Goal: Transaction & Acquisition: Purchase product/service

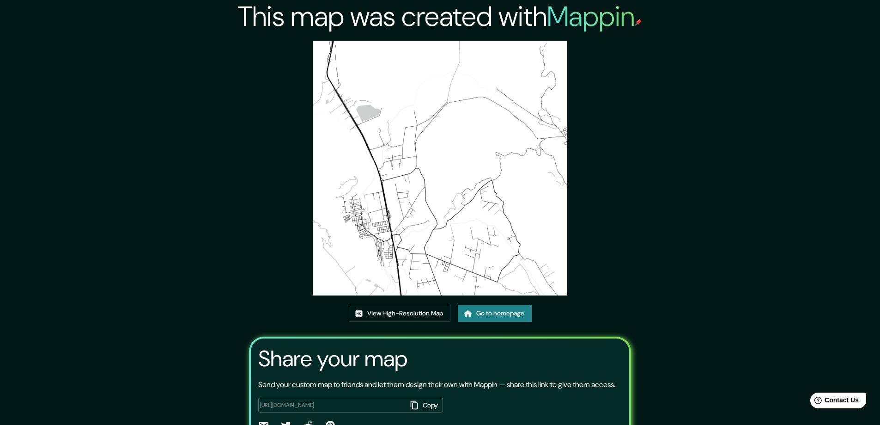
click at [487, 311] on link "Go to homepage" at bounding box center [495, 312] width 74 height 17
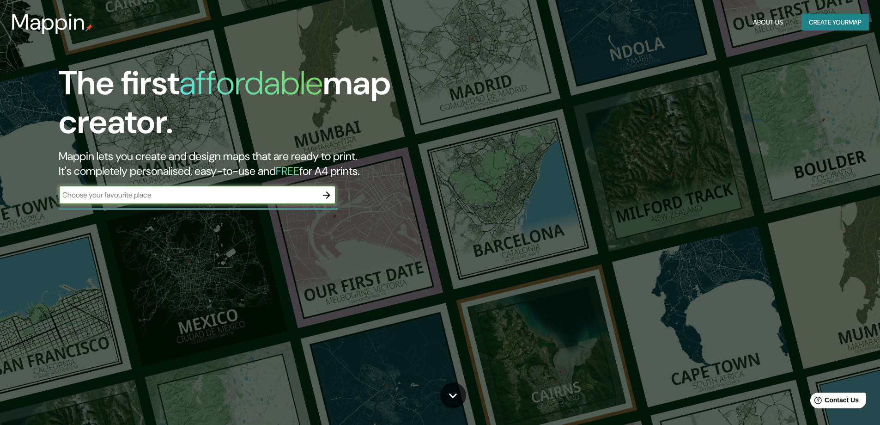
click at [203, 197] on input "text" at bounding box center [188, 194] width 259 height 11
type input "olmue"
click at [330, 196] on icon "button" at bounding box center [326, 194] width 11 height 11
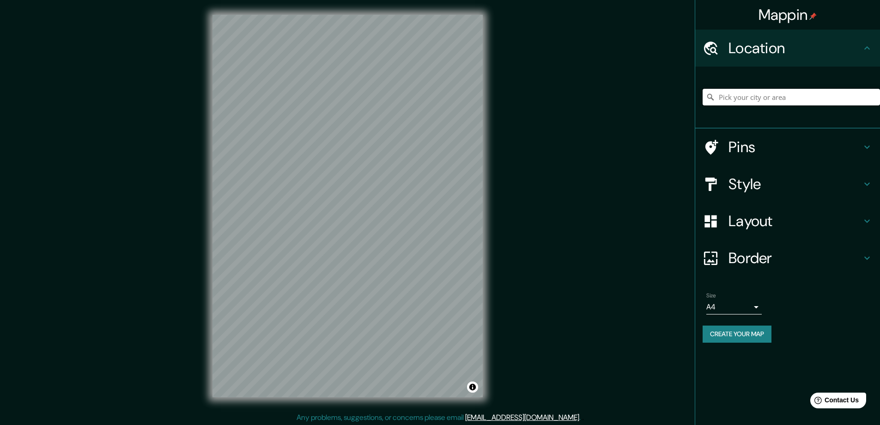
click at [741, 100] on input "Pick your city or area" at bounding box center [791, 97] width 177 height 17
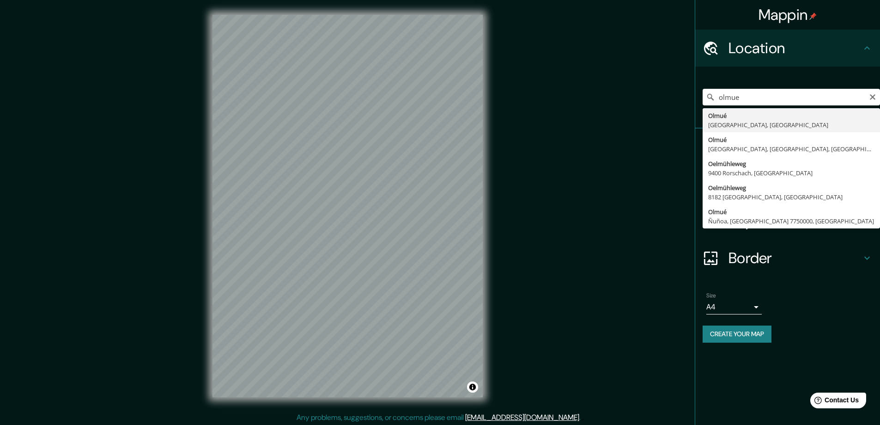
type input "[GEOGRAPHIC_DATA], [GEOGRAPHIC_DATA], [GEOGRAPHIC_DATA]"
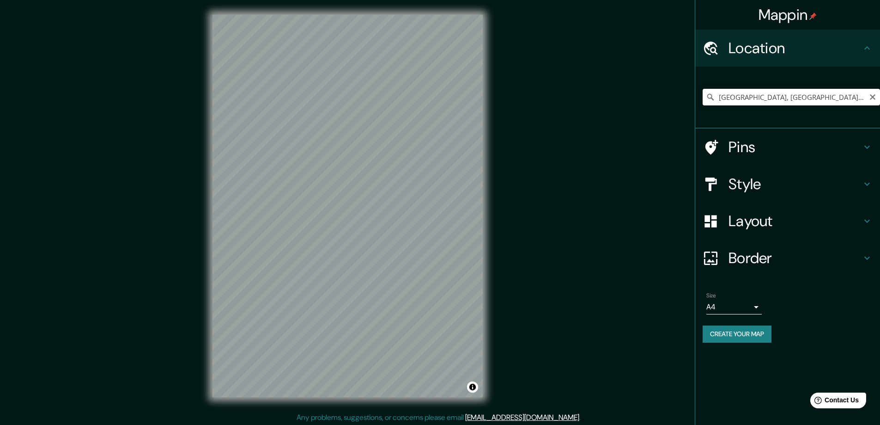
click at [835, 103] on input "[GEOGRAPHIC_DATA], [GEOGRAPHIC_DATA], [GEOGRAPHIC_DATA]" at bounding box center [791, 97] width 177 height 17
click at [871, 97] on icon "Clear" at bounding box center [872, 96] width 7 height 7
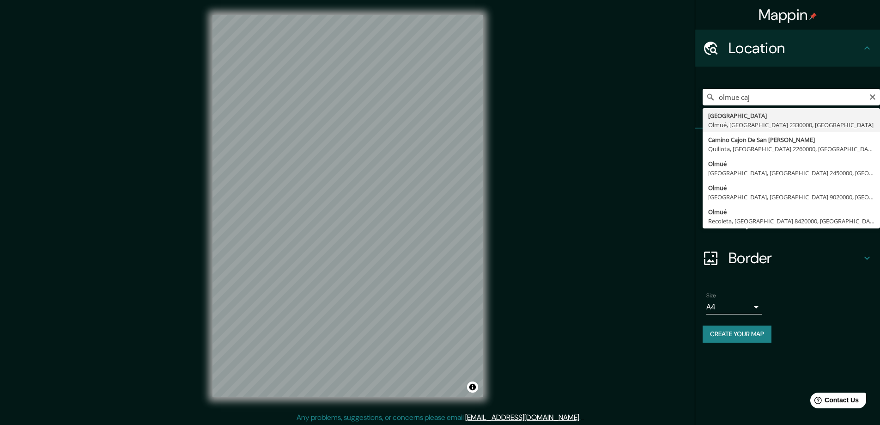
type input "[GEOGRAPHIC_DATA], [GEOGRAPHIC_DATA], [GEOGRAPHIC_DATA] 2330000, [GEOGRAPHIC_DA…"
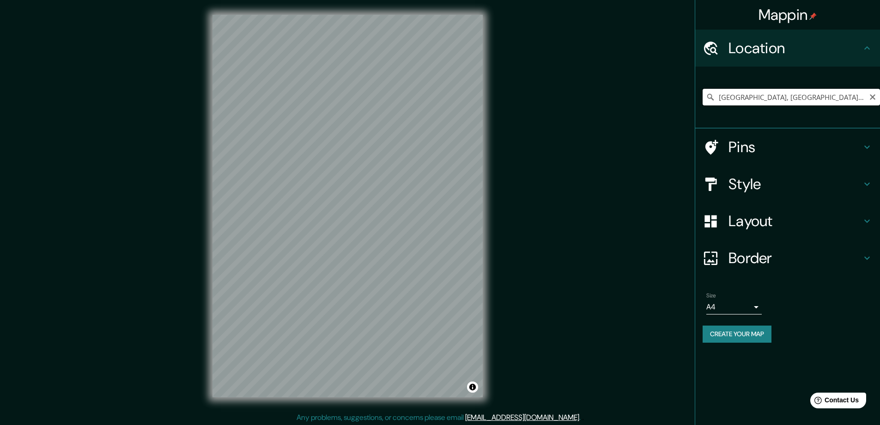
click at [805, 96] on input "[GEOGRAPHIC_DATA], [GEOGRAPHIC_DATA], [GEOGRAPHIC_DATA] 2330000, [GEOGRAPHIC_DA…" at bounding box center [791, 97] width 177 height 17
click at [868, 96] on input "[GEOGRAPHIC_DATA], [GEOGRAPHIC_DATA], [GEOGRAPHIC_DATA] 2330000, [GEOGRAPHIC_DA…" at bounding box center [791, 97] width 177 height 17
click at [870, 97] on icon "Clear" at bounding box center [872, 96] width 7 height 7
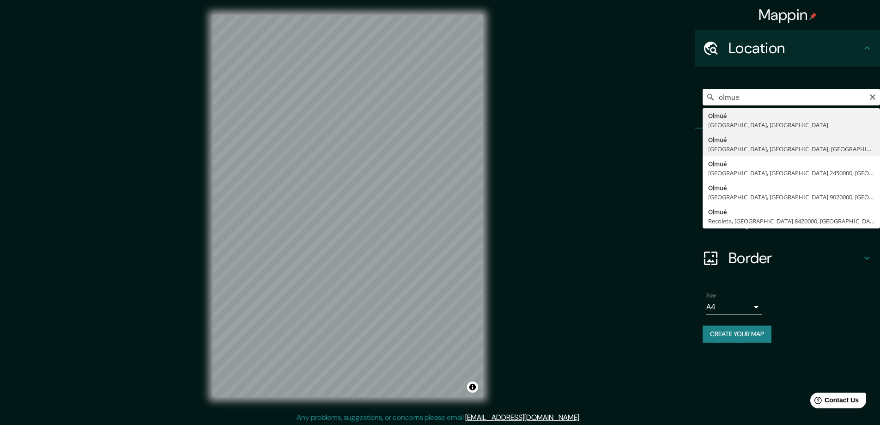
type input "Olmué, [GEOGRAPHIC_DATA], [GEOGRAPHIC_DATA], [GEOGRAPHIC_DATA]"
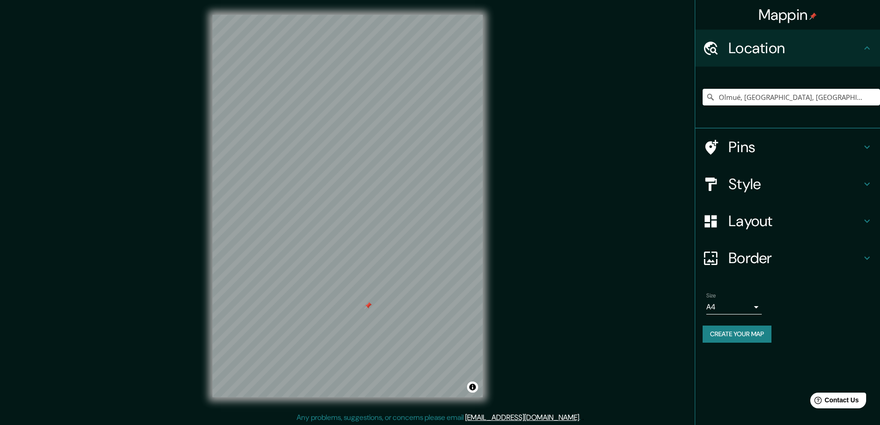
click at [754, 305] on body "Mappin Location [GEOGRAPHIC_DATA], [GEOGRAPHIC_DATA], [GEOGRAPHIC_DATA], [GEOGR…" at bounding box center [440, 212] width 880 height 425
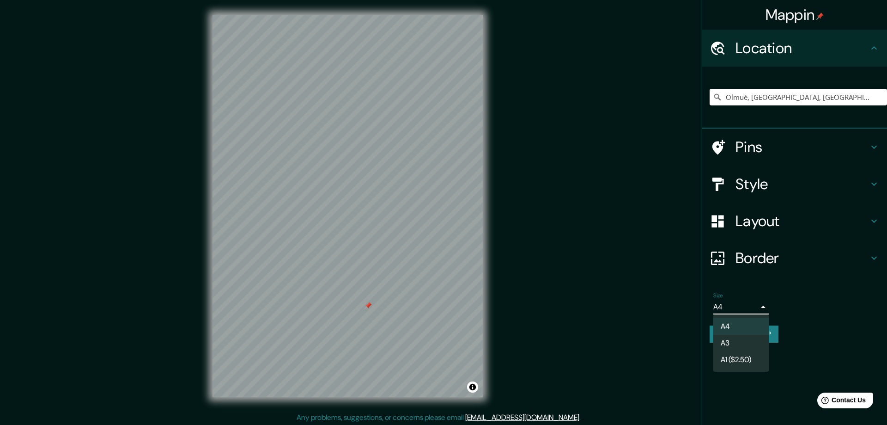
click at [758, 323] on li "A4" at bounding box center [740, 326] width 55 height 17
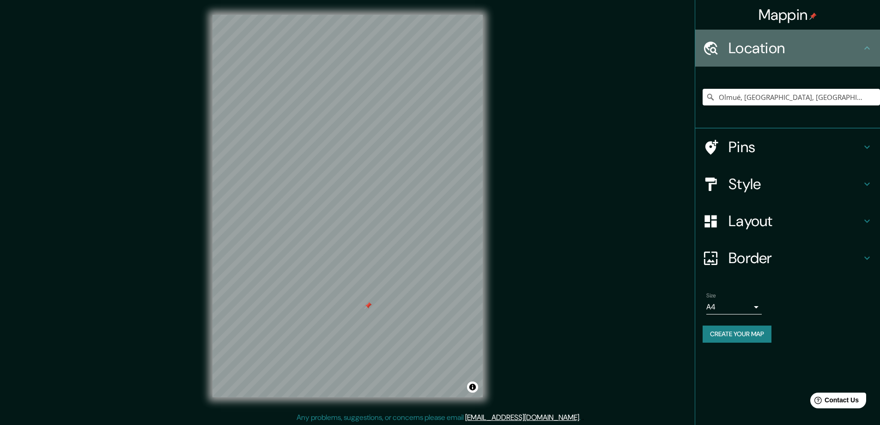
click at [817, 48] on h4 "Location" at bounding box center [795, 48] width 133 height 18
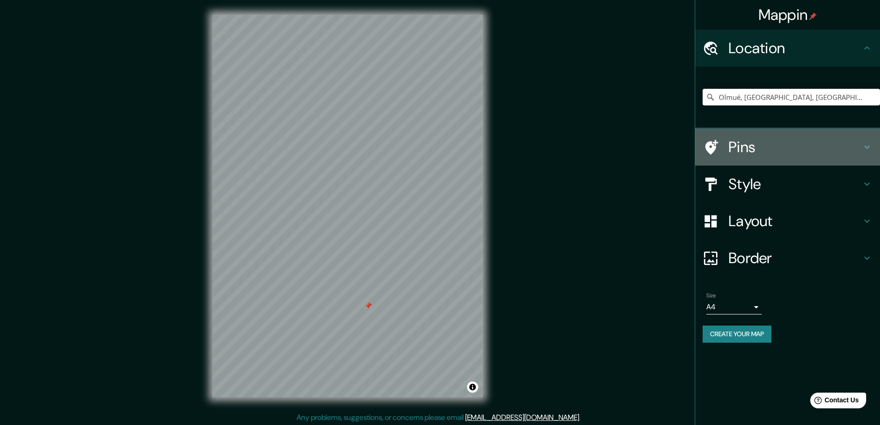
click at [849, 151] on h4 "Pins" at bounding box center [795, 147] width 133 height 18
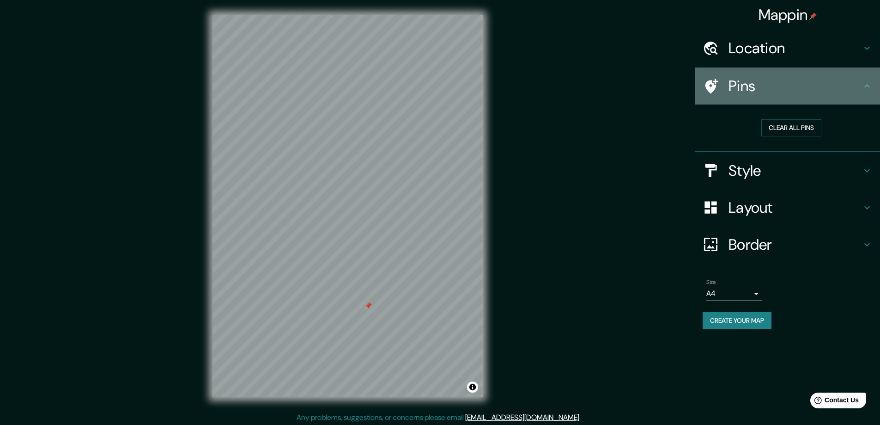
click at [853, 96] on div "Pins" at bounding box center [787, 85] width 185 height 37
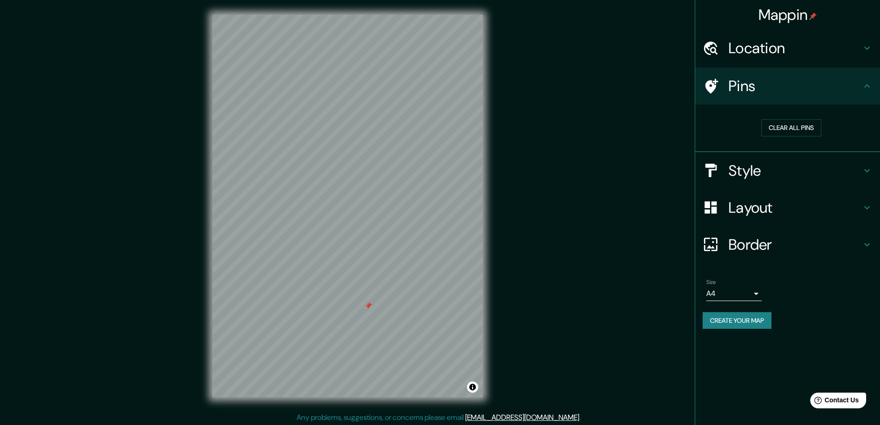
click at [847, 170] on h4 "Style" at bounding box center [795, 170] width 133 height 18
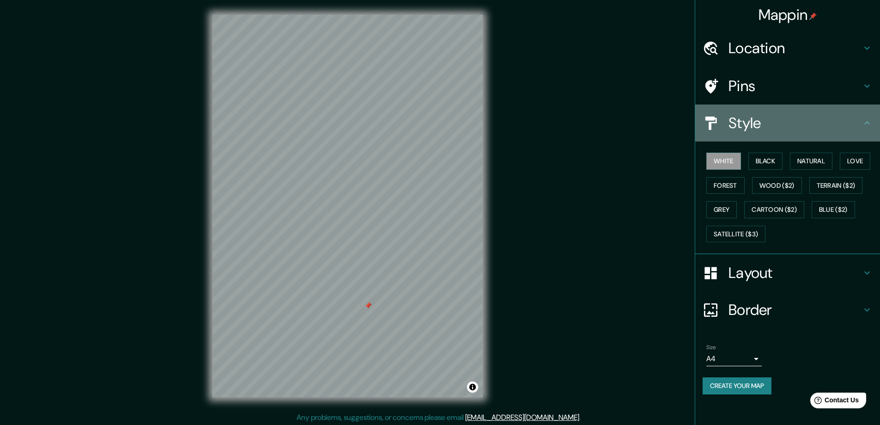
click at [851, 123] on h4 "Style" at bounding box center [795, 123] width 133 height 18
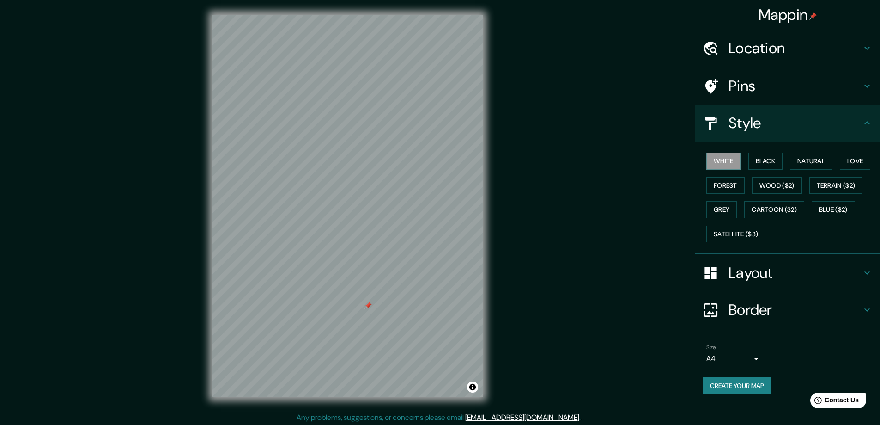
click at [842, 270] on h4 "Layout" at bounding box center [795, 272] width 133 height 18
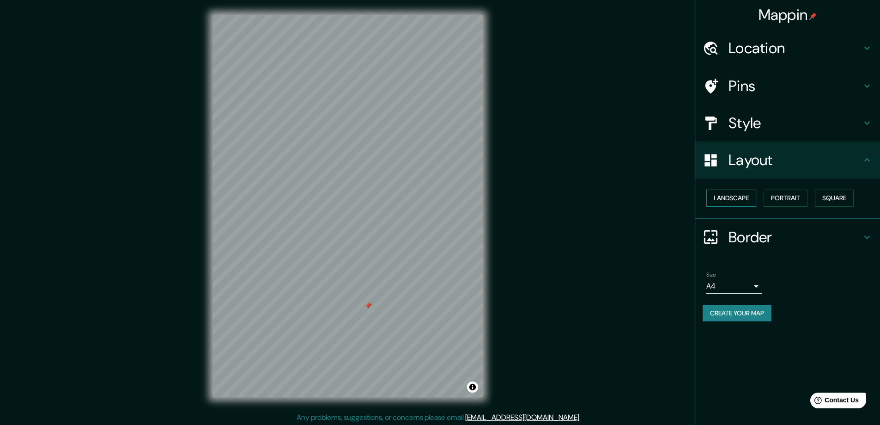
click at [748, 201] on button "Landscape" at bounding box center [731, 197] width 50 height 17
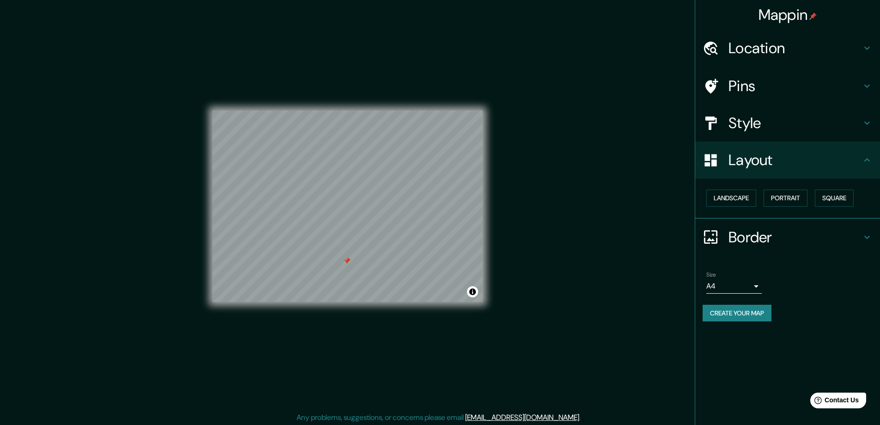
click at [348, 262] on div at bounding box center [346, 260] width 7 height 7
click at [353, 274] on div at bounding box center [355, 270] width 7 height 7
click at [356, 270] on div at bounding box center [358, 269] width 7 height 7
click at [355, 267] on div at bounding box center [356, 268] width 7 height 7
click at [762, 311] on button "Create your map" at bounding box center [737, 312] width 69 height 17
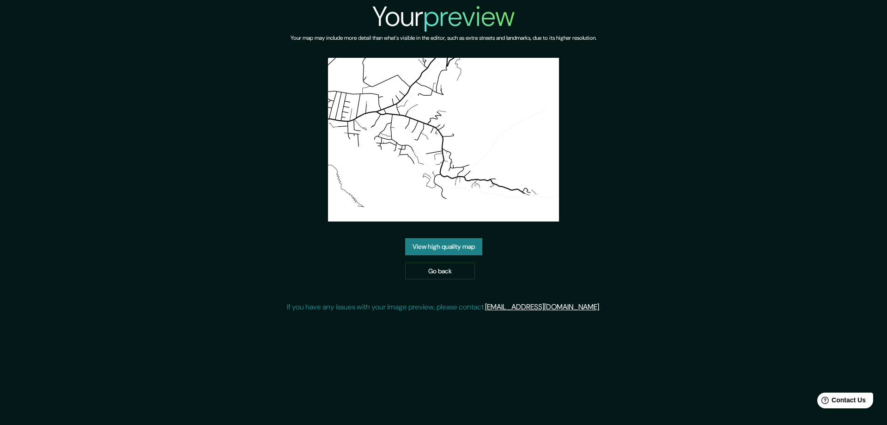
click at [457, 249] on link "View high quality map" at bounding box center [443, 246] width 77 height 17
